Goal: Task Accomplishment & Management: Manage account settings

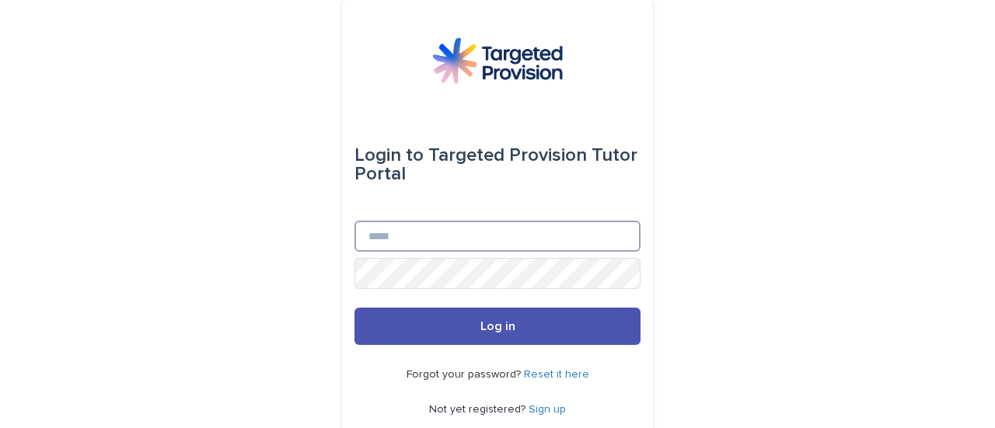
click at [445, 248] on input "Email" at bounding box center [498, 236] width 286 height 31
type input "**********"
click at [355, 308] on button "Log in" at bounding box center [498, 326] width 286 height 37
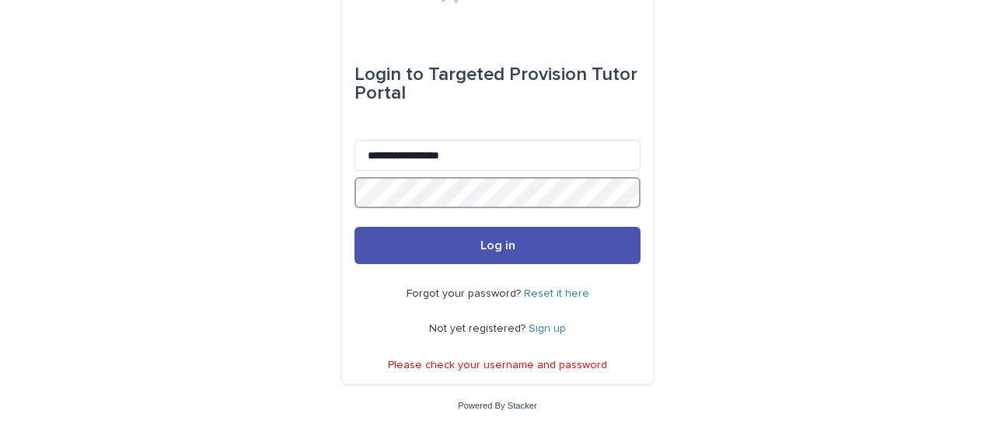
scroll to position [80, 0]
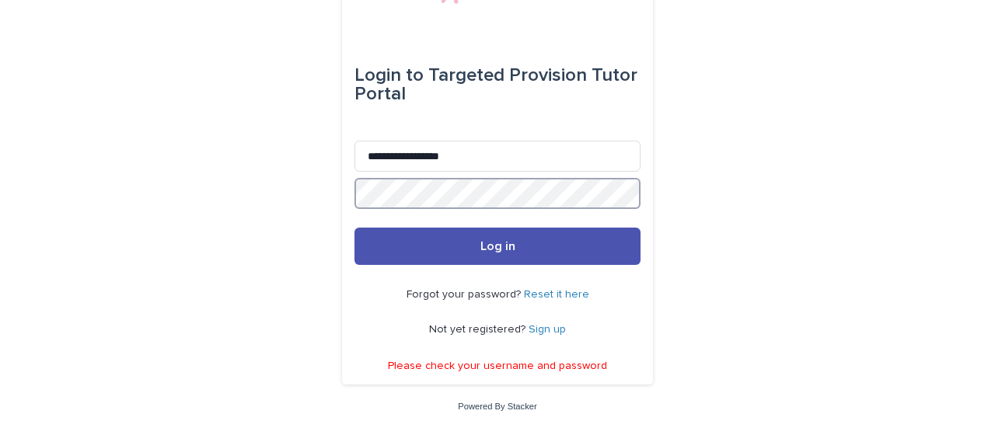
click at [355, 228] on button "Log in" at bounding box center [498, 246] width 286 height 37
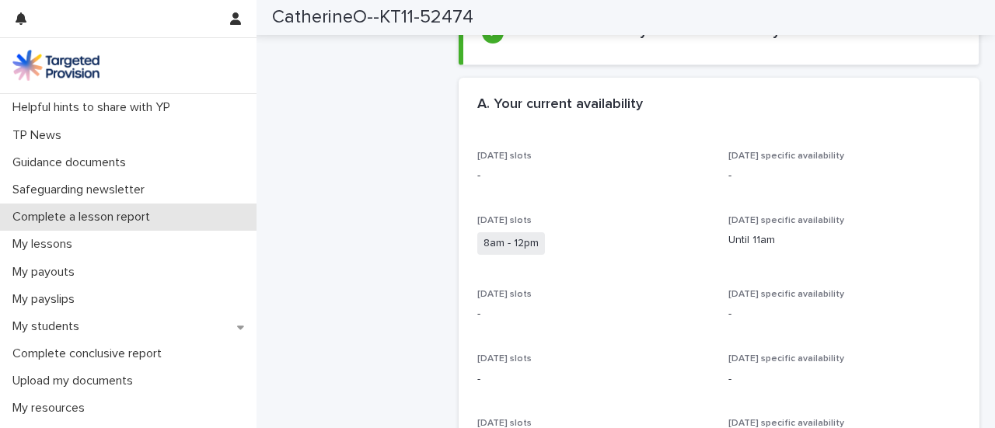
scroll to position [135, 0]
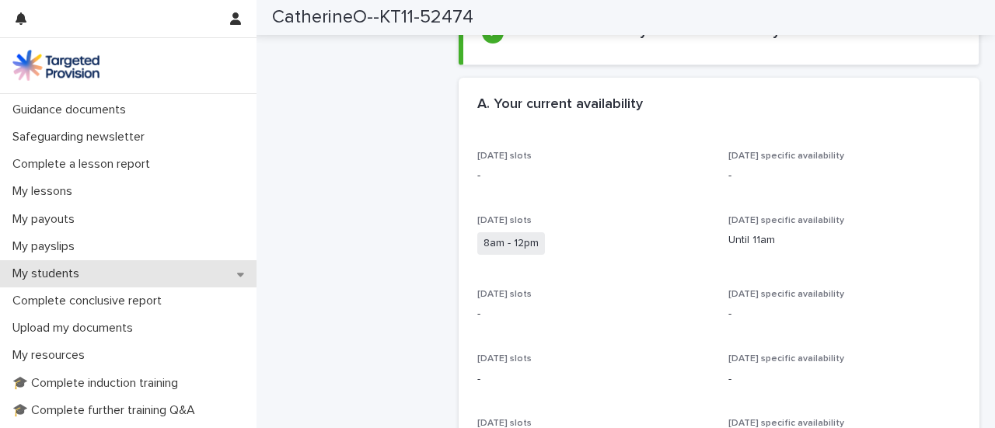
click at [93, 276] on div "My students" at bounding box center [128, 273] width 257 height 27
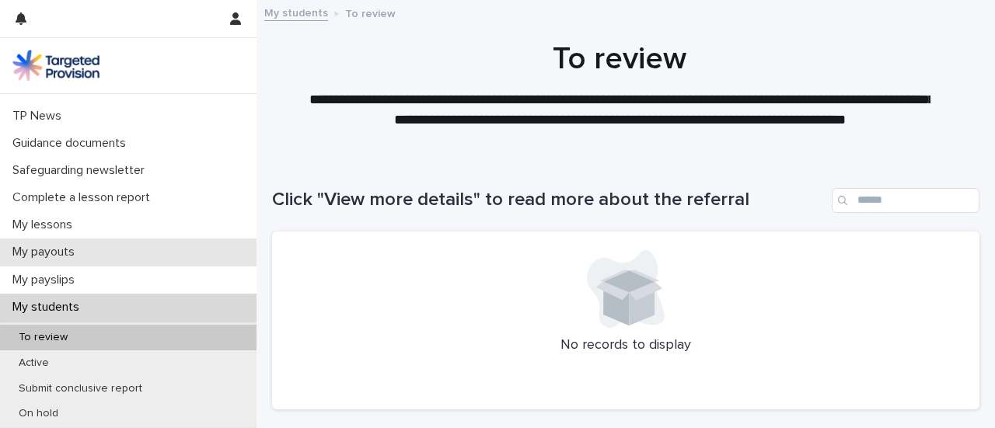
scroll to position [102, 0]
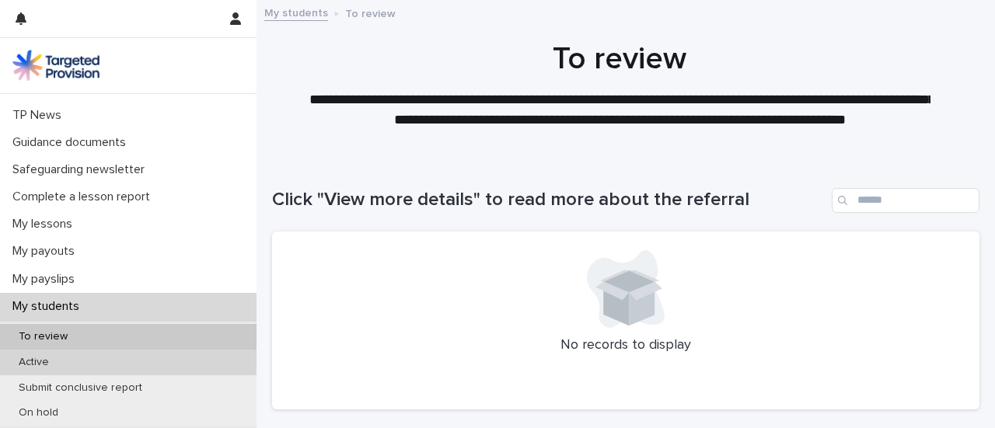
click at [137, 365] on div "Active" at bounding box center [128, 363] width 257 height 26
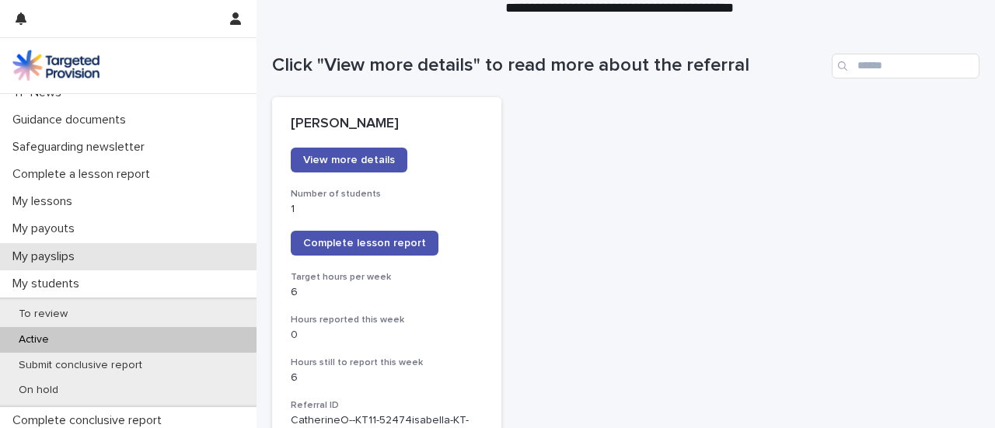
scroll to position [159, 0]
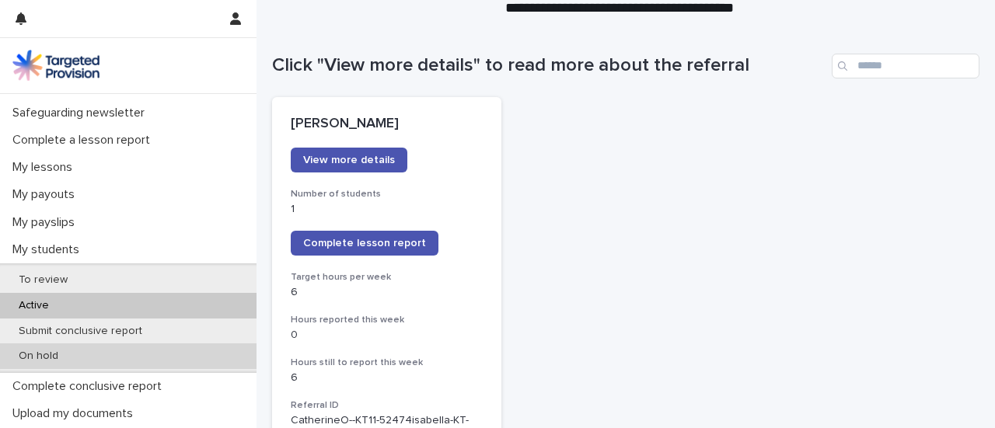
click at [128, 347] on div "On hold" at bounding box center [128, 357] width 257 height 26
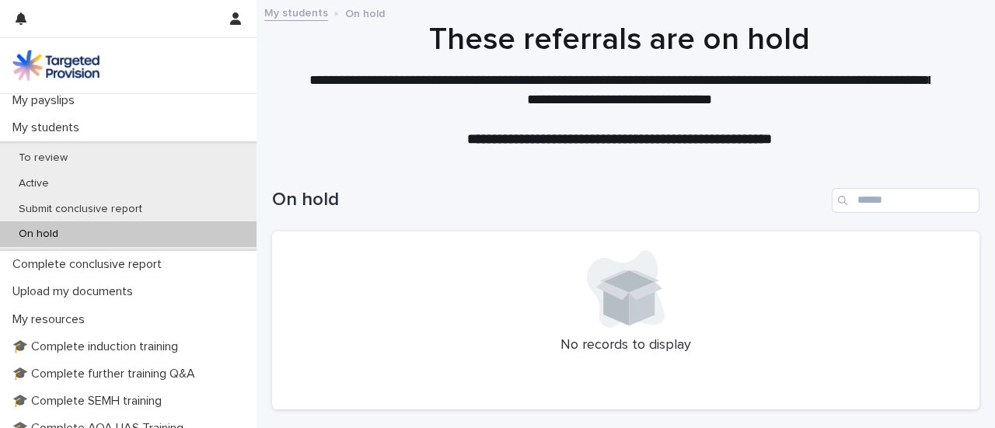
scroll to position [284, 0]
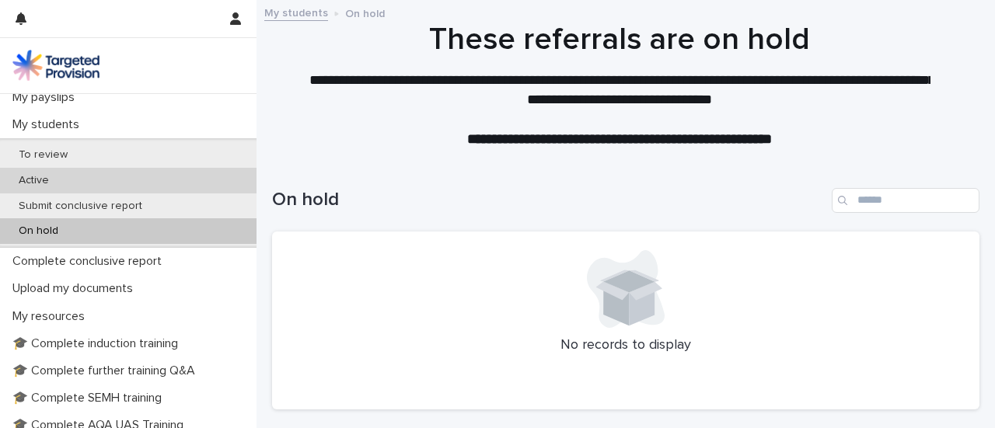
click at [104, 170] on div "Active" at bounding box center [128, 181] width 257 height 26
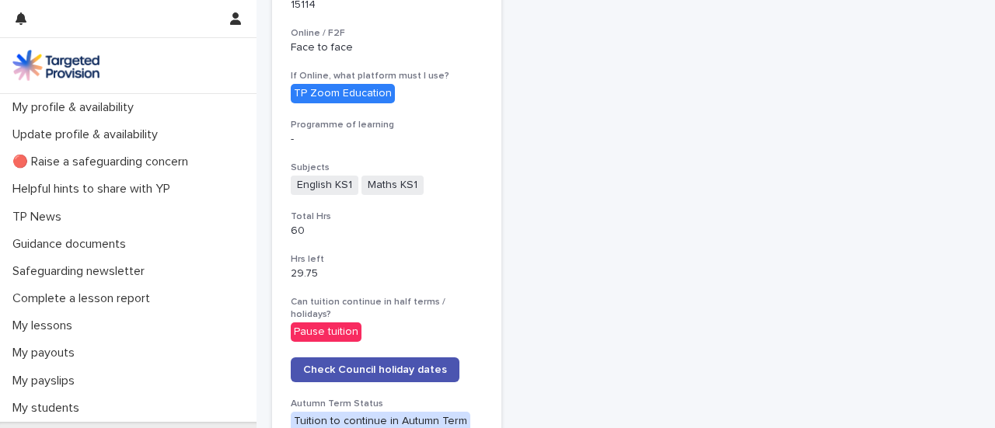
scroll to position [582, 0]
